Goal: Task Accomplishment & Management: Use online tool/utility

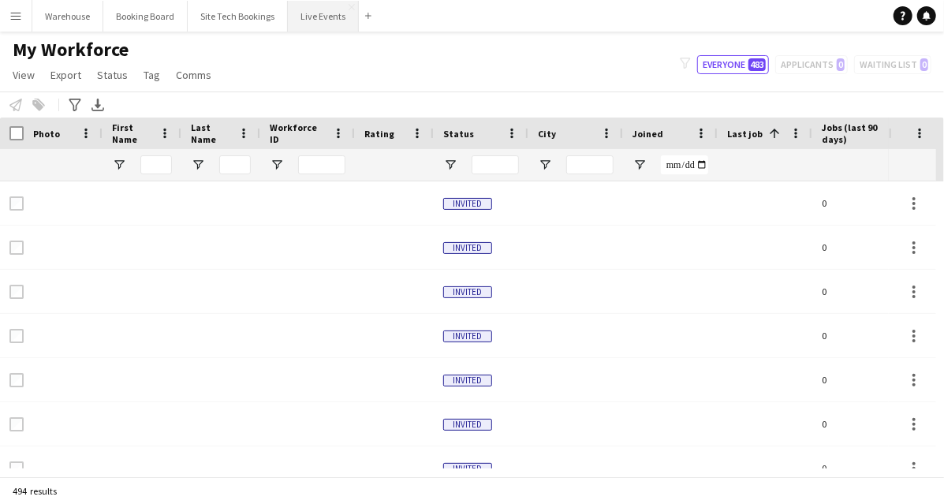
click at [334, 19] on button "Live Events Close" at bounding box center [323, 16] width 71 height 31
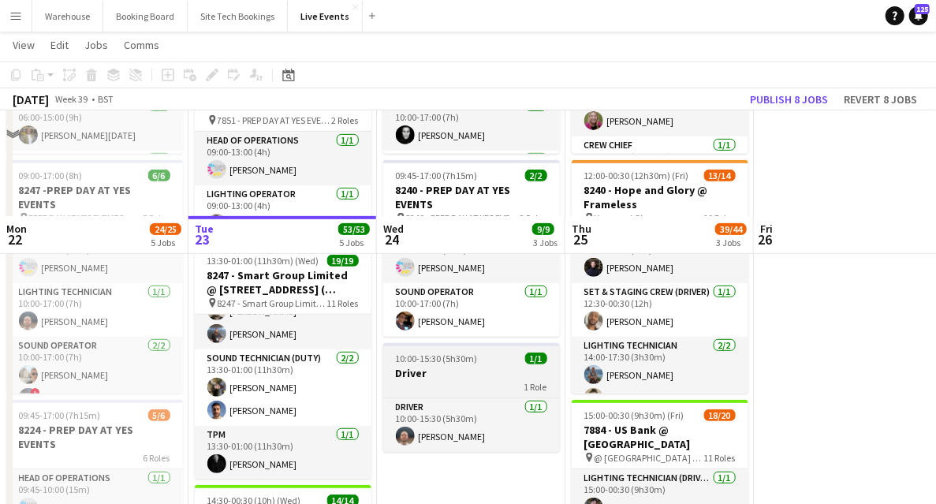
scroll to position [210, 0]
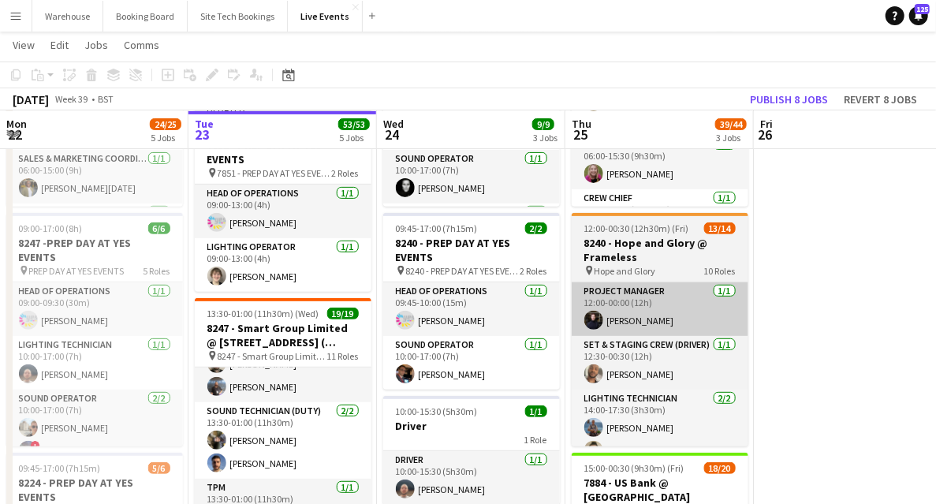
drag, startPoint x: 816, startPoint y: 319, endPoint x: 648, endPoint y: 301, distance: 168.2
click at [816, 319] on app-date-cell at bounding box center [848, 506] width 189 height 1078
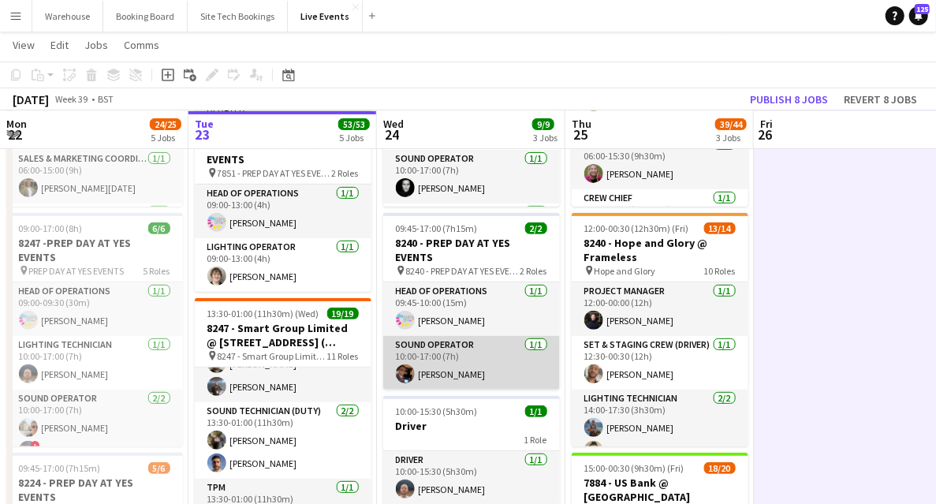
scroll to position [0, 0]
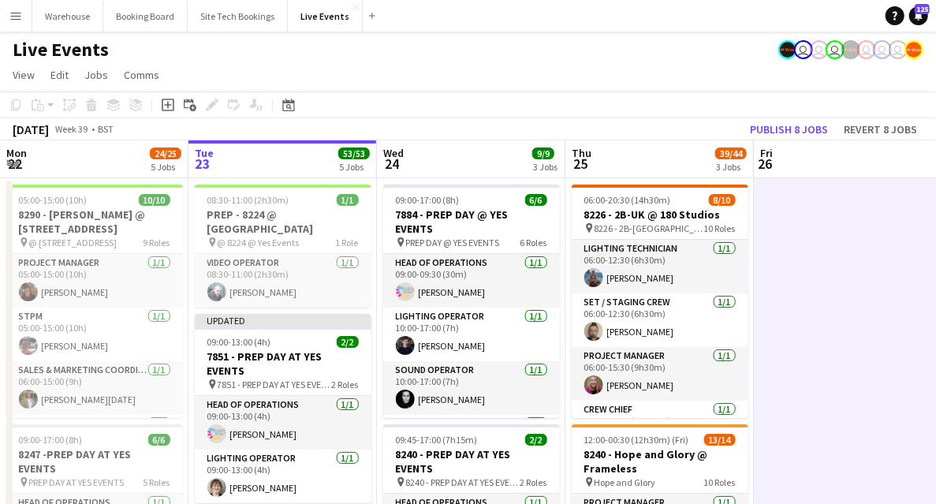
drag, startPoint x: 857, startPoint y: 328, endPoint x: 843, endPoint y: 324, distance: 14.7
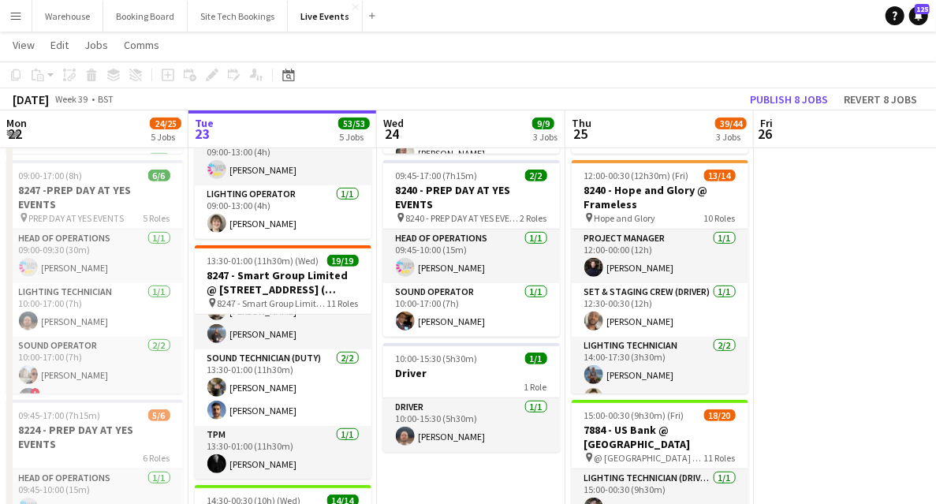
click at [808, 328] on app-date-cell at bounding box center [848, 453] width 189 height 1078
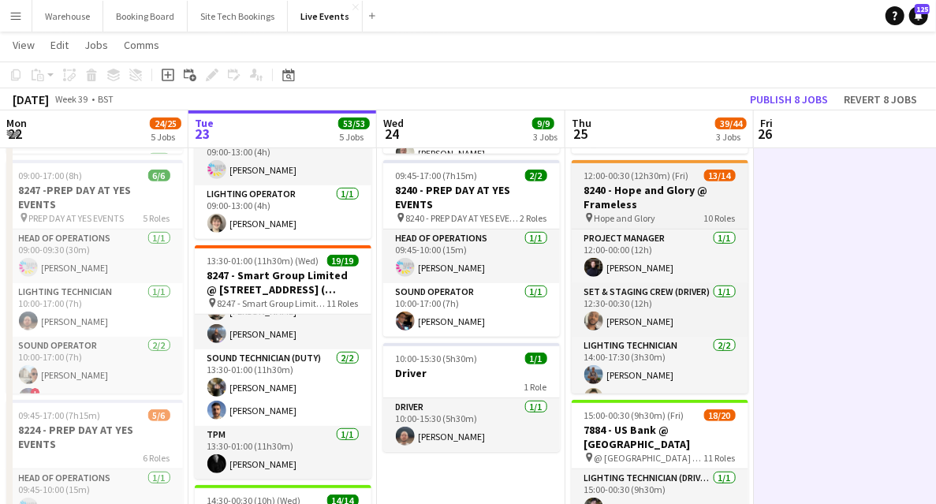
click at [634, 215] on span "Hope and Glory" at bounding box center [626, 218] width 62 height 12
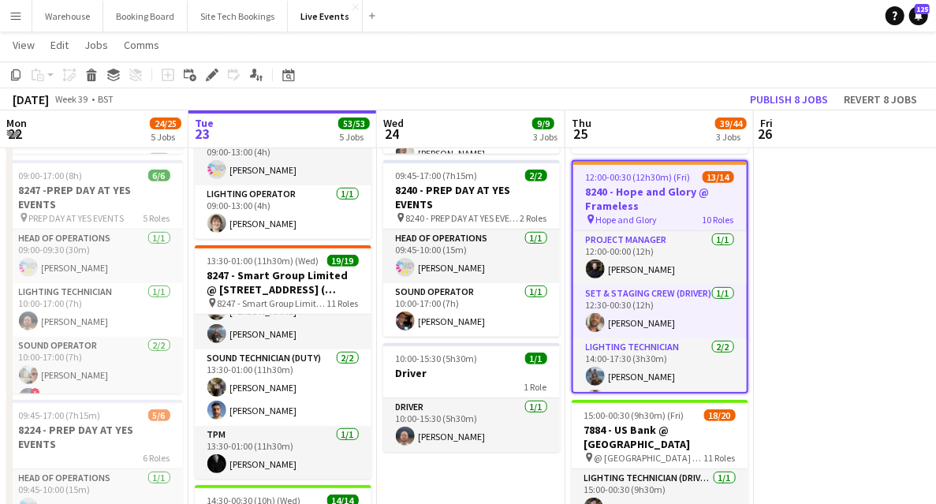
click at [825, 353] on app-date-cell at bounding box center [848, 453] width 189 height 1078
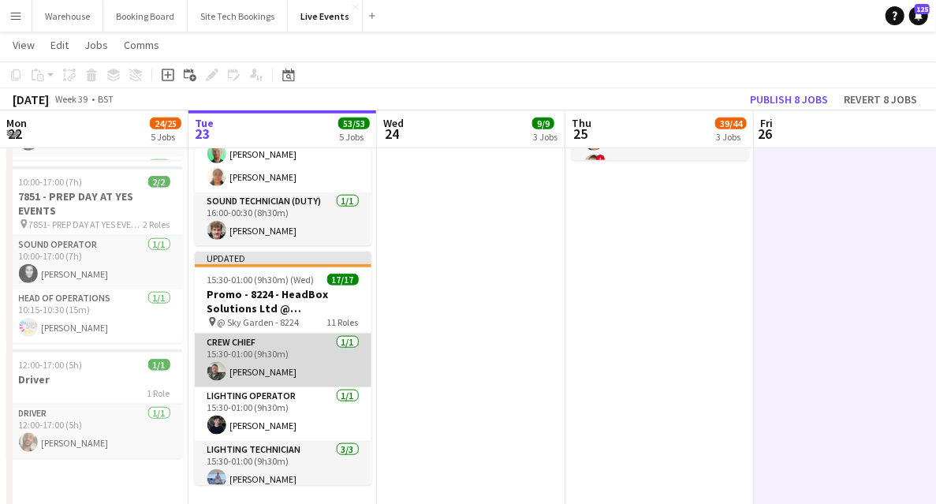
scroll to position [263, 0]
